Goal: Task Accomplishment & Management: Use online tool/utility

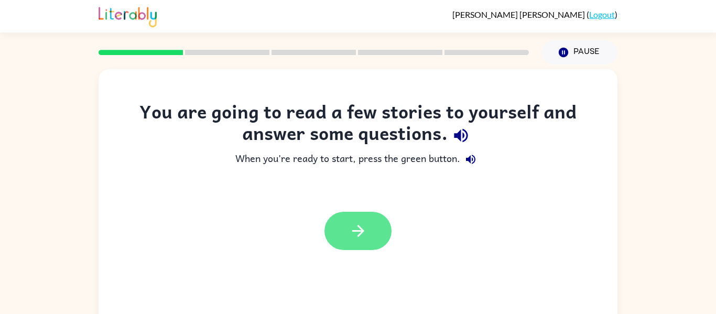
click at [377, 231] on button "button" at bounding box center [357, 231] width 67 height 38
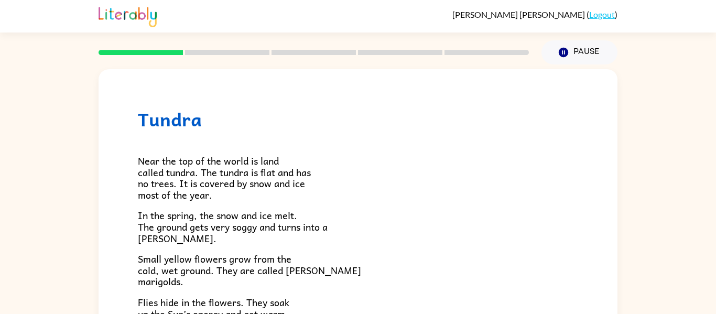
click at [244, 50] on rect at bounding box center [227, 52] width 84 height 5
click at [600, 56] on button "Pause Pause" at bounding box center [579, 52] width 76 height 24
